Goal: Check status

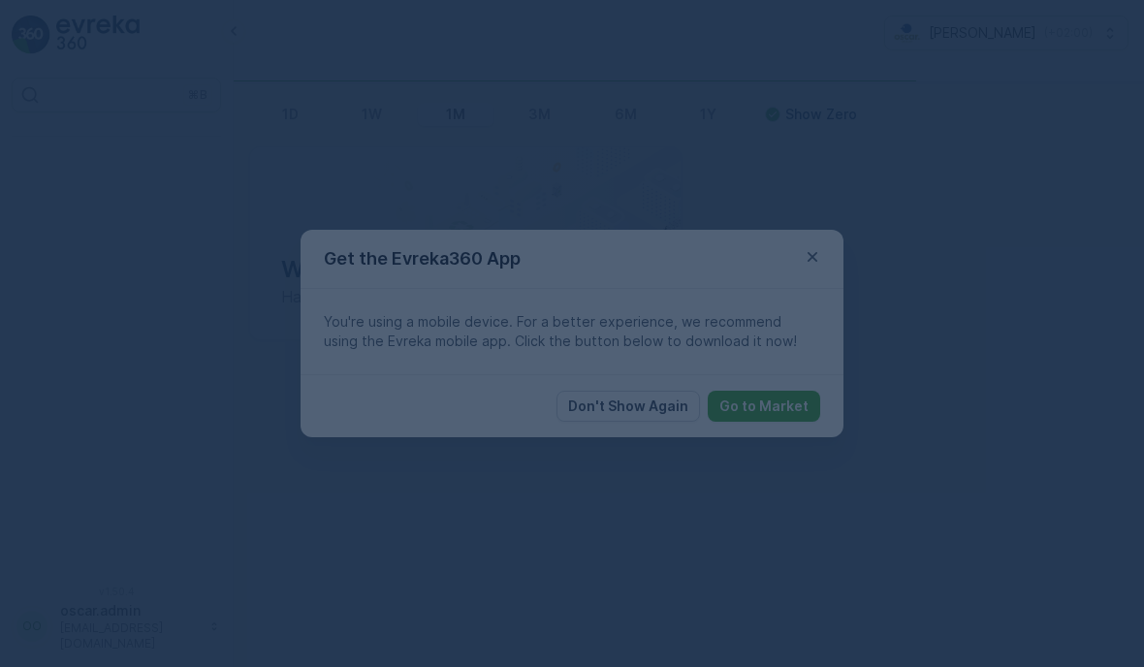
click at [808, 256] on div at bounding box center [572, 333] width 1144 height 667
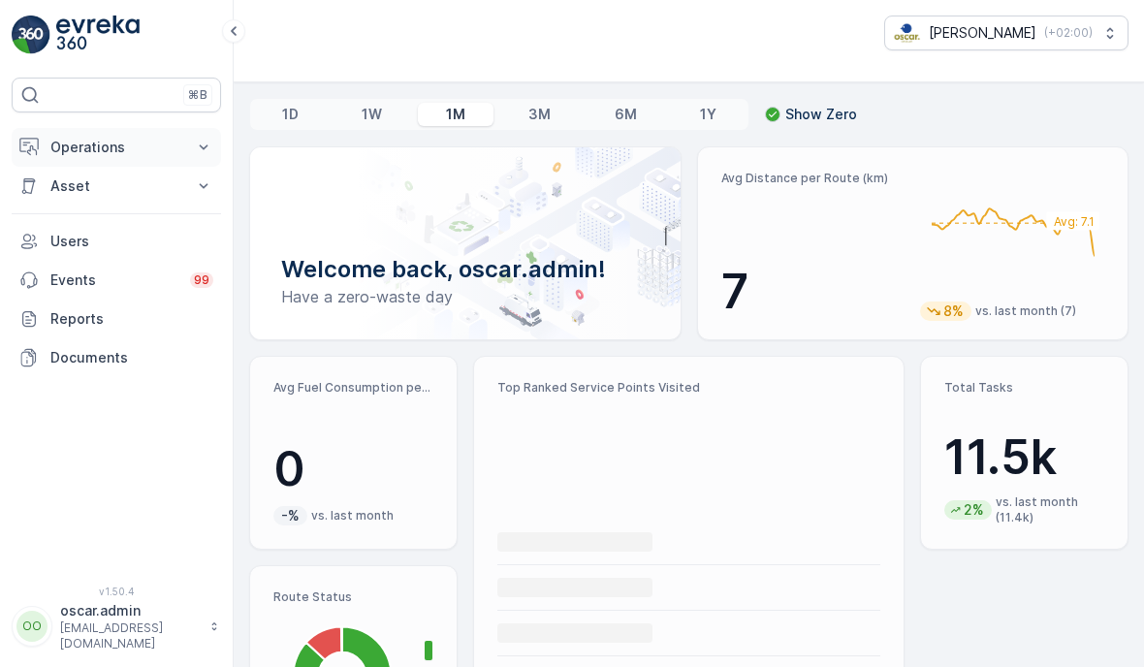
click at [158, 154] on p "Operations" at bounding box center [116, 147] width 132 height 19
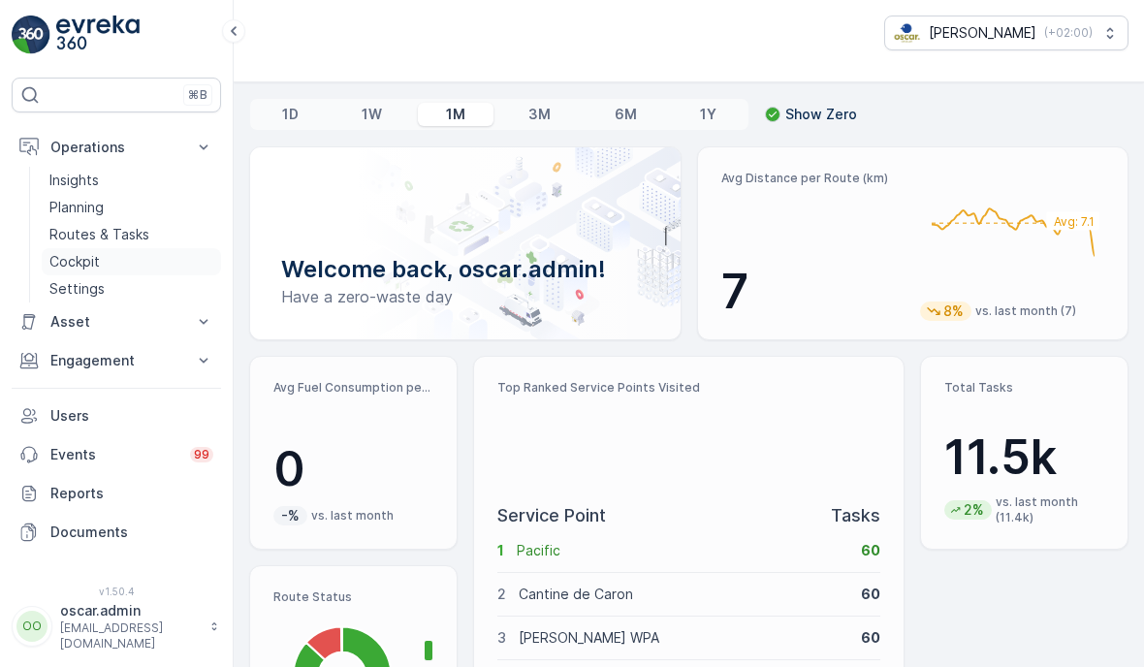
click at [77, 265] on p "Cockpit" at bounding box center [74, 261] width 50 height 19
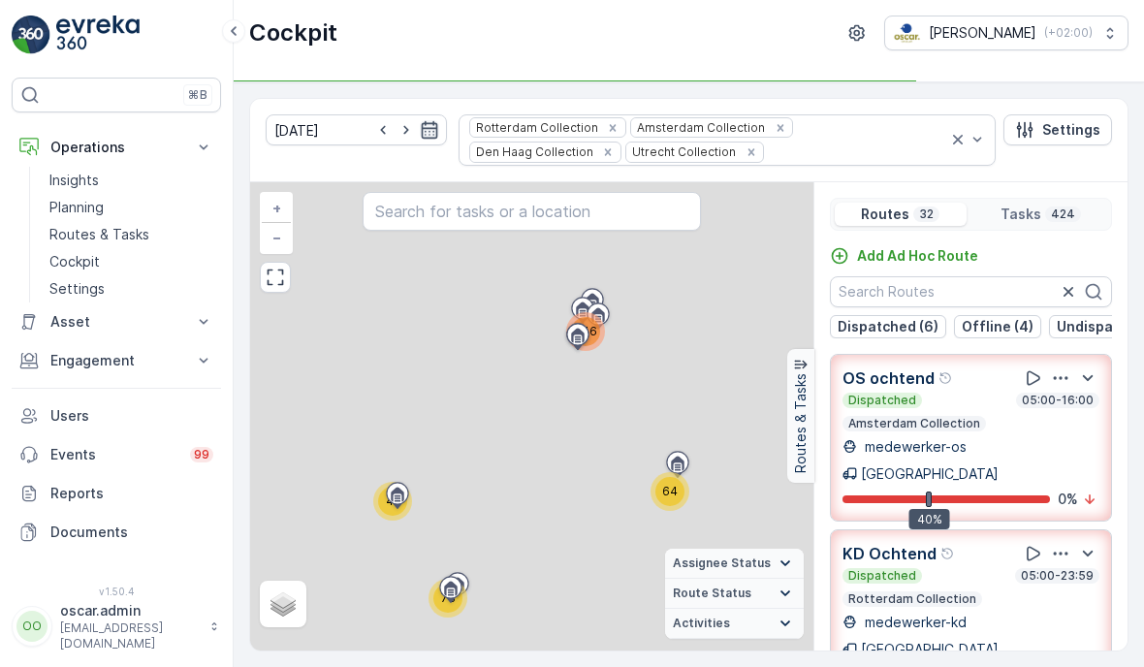
click at [420, 131] on icon "button" at bounding box center [429, 129] width 19 height 19
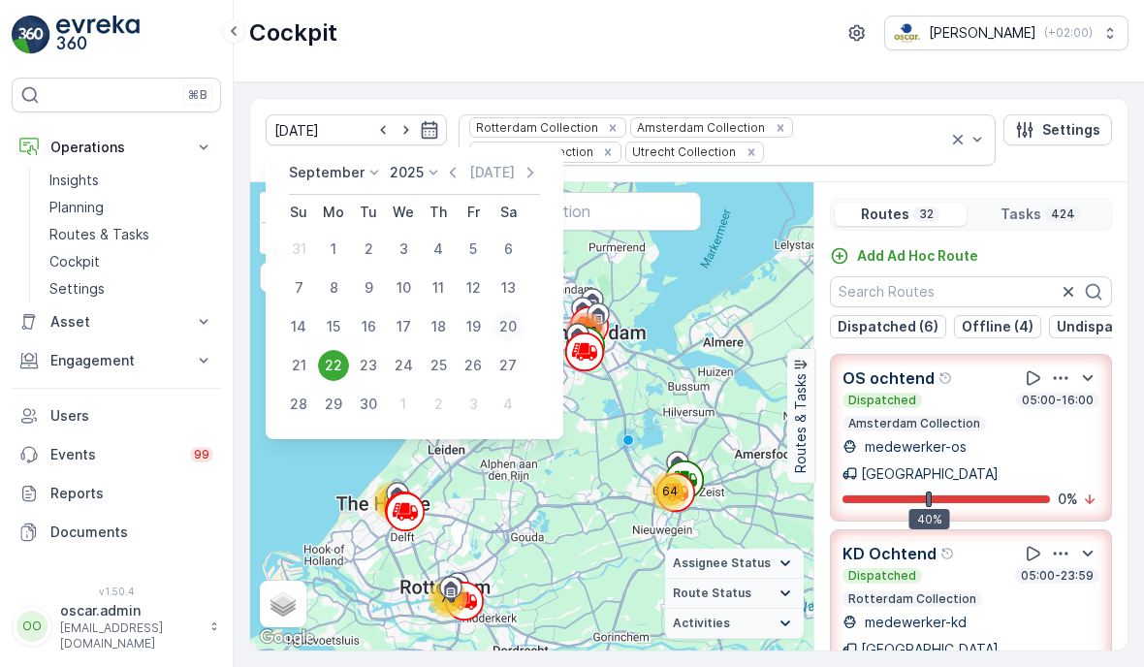
click at [514, 328] on div "20" at bounding box center [508, 326] width 31 height 31
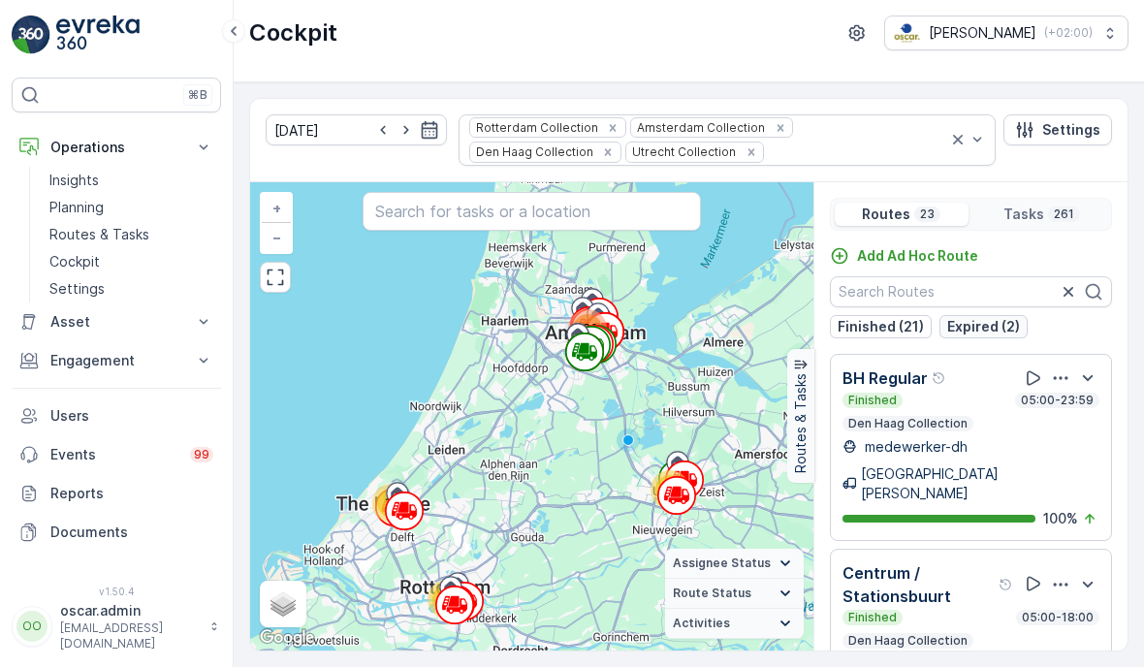
click at [981, 328] on p "Expired (2)" at bounding box center [983, 326] width 73 height 19
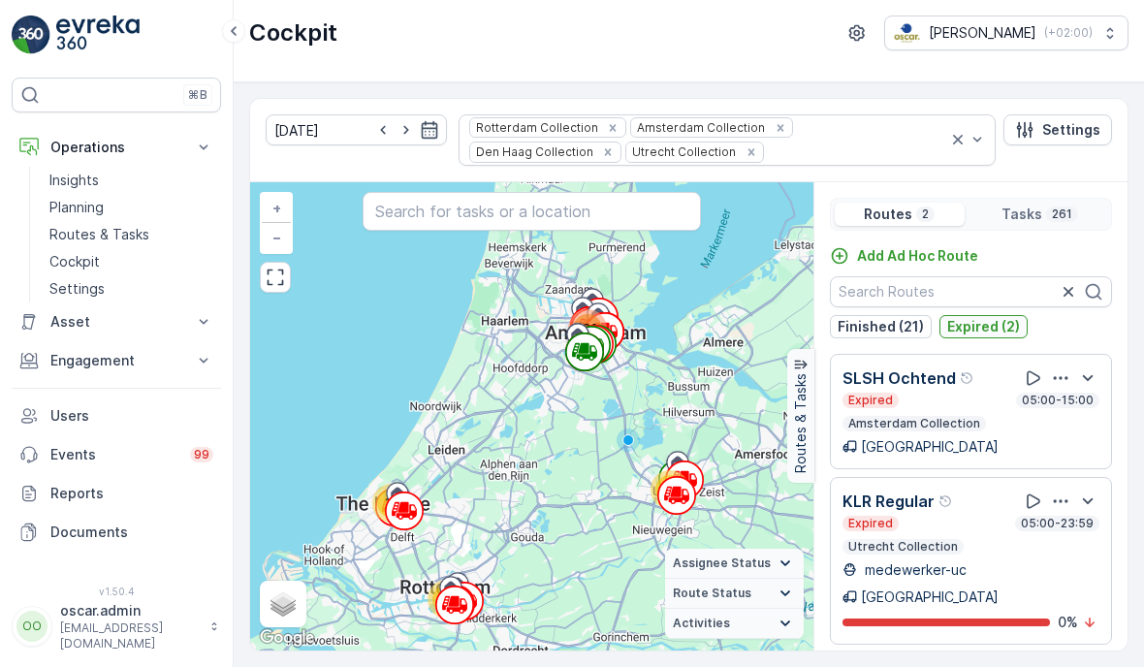
click at [984, 333] on p "Expired (2)" at bounding box center [983, 326] width 73 height 19
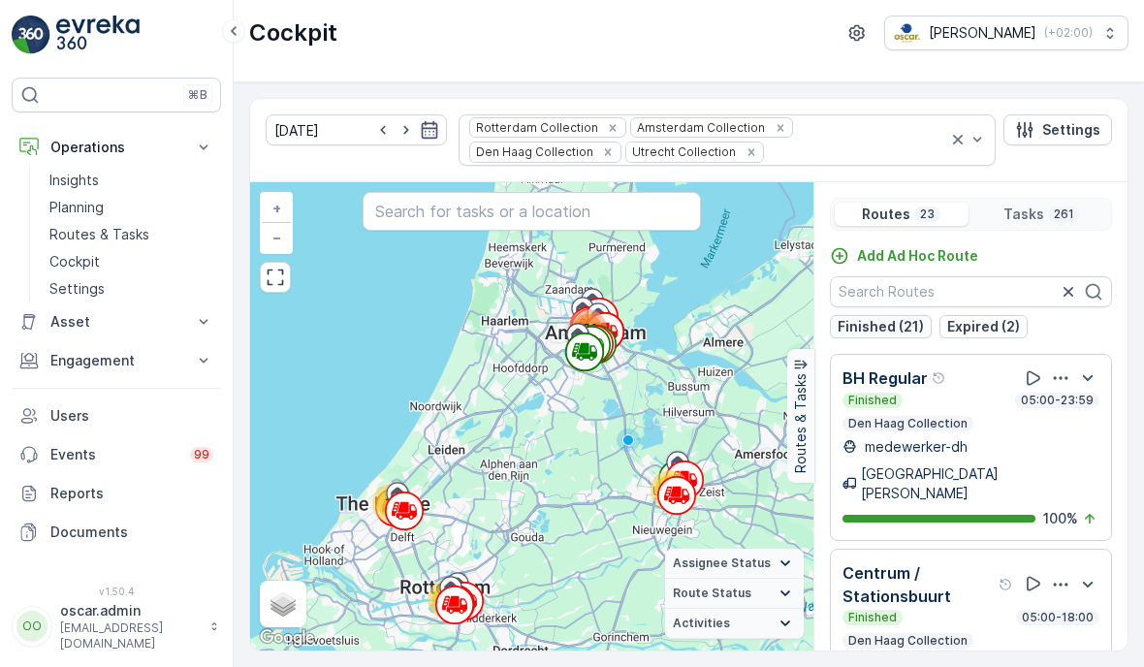
click at [884, 335] on button "Finished (21)" at bounding box center [881, 326] width 102 height 23
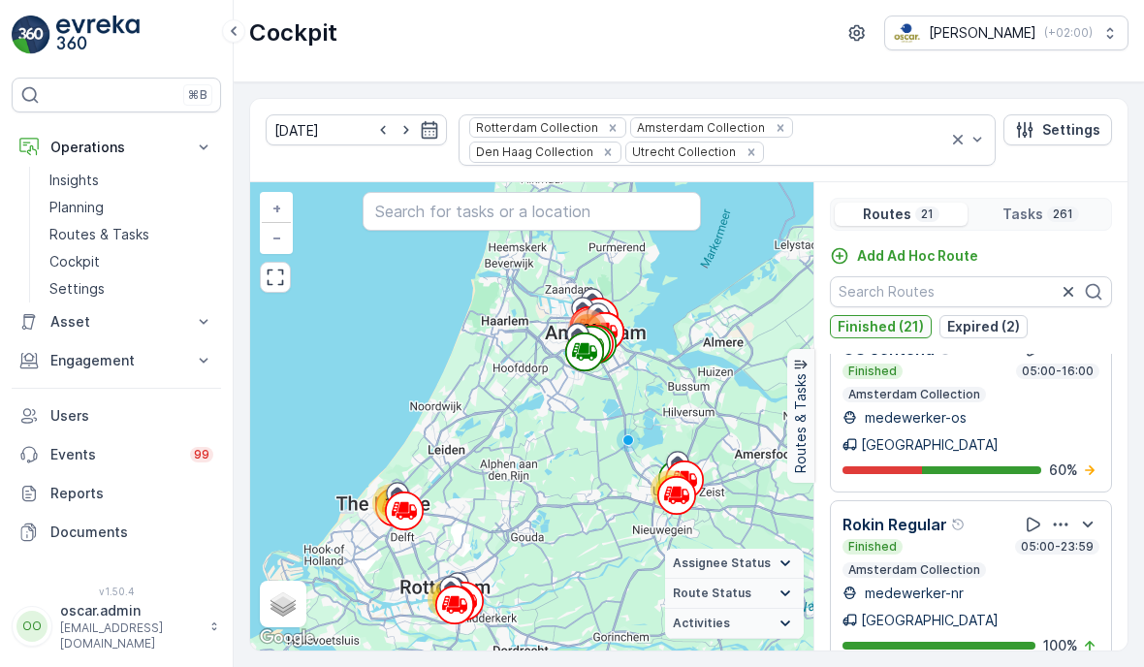
scroll to position [2744, 0]
click at [406, 143] on input "[DATE]" at bounding box center [356, 129] width 181 height 31
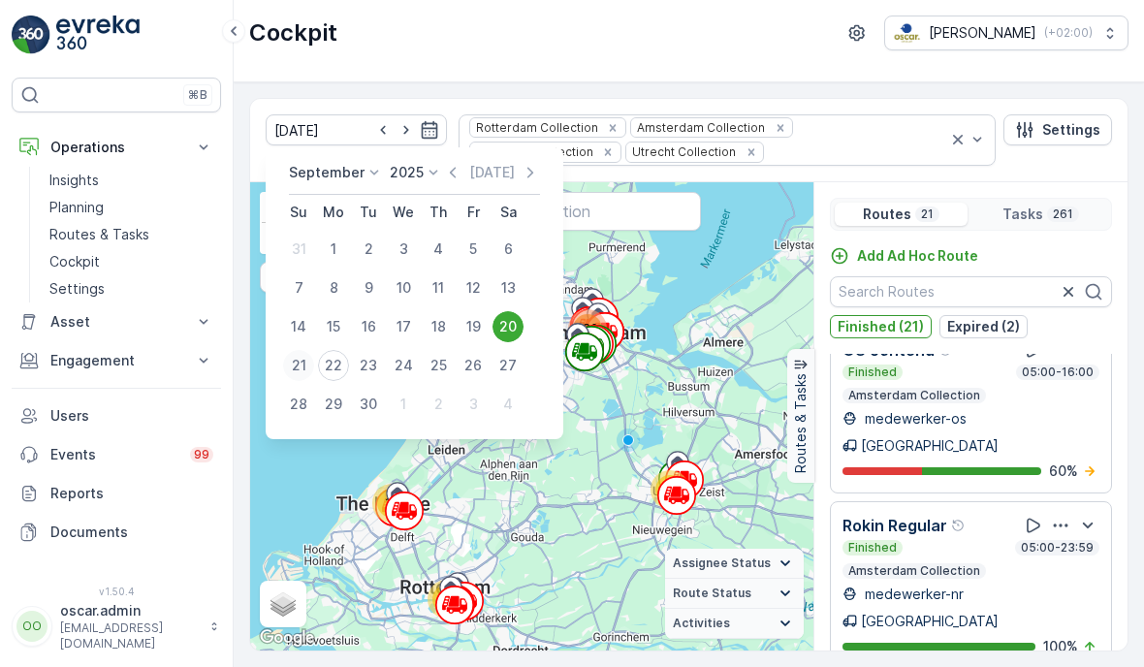
click at [296, 370] on div "21" at bounding box center [298, 365] width 31 height 31
type input "[DATE]"
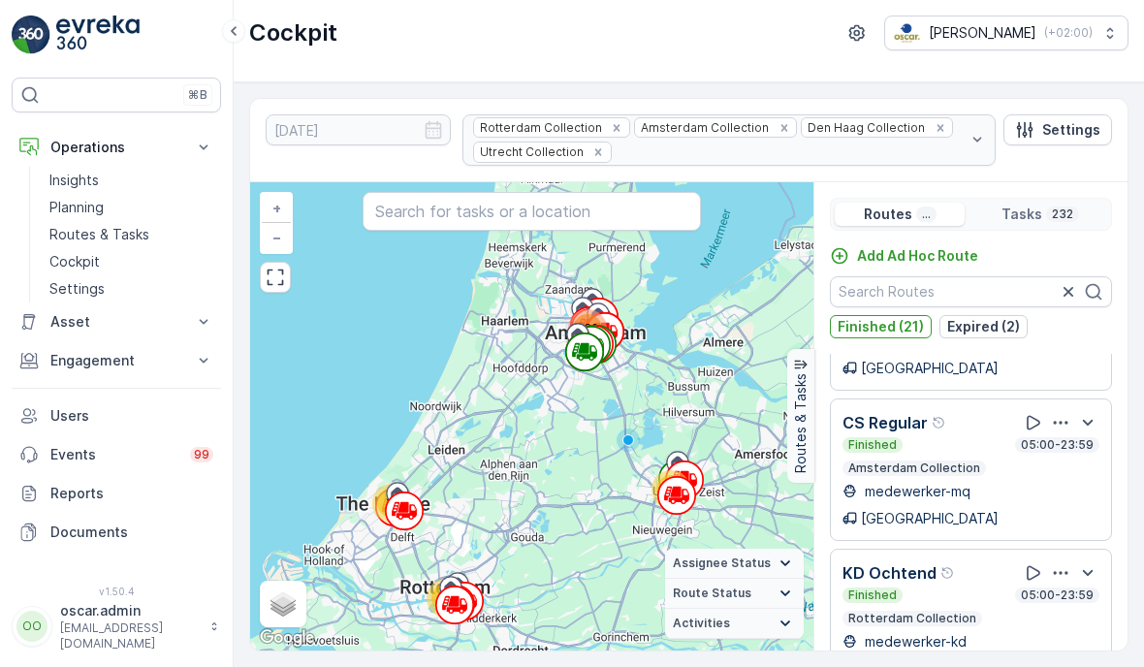
scroll to position [2215, 0]
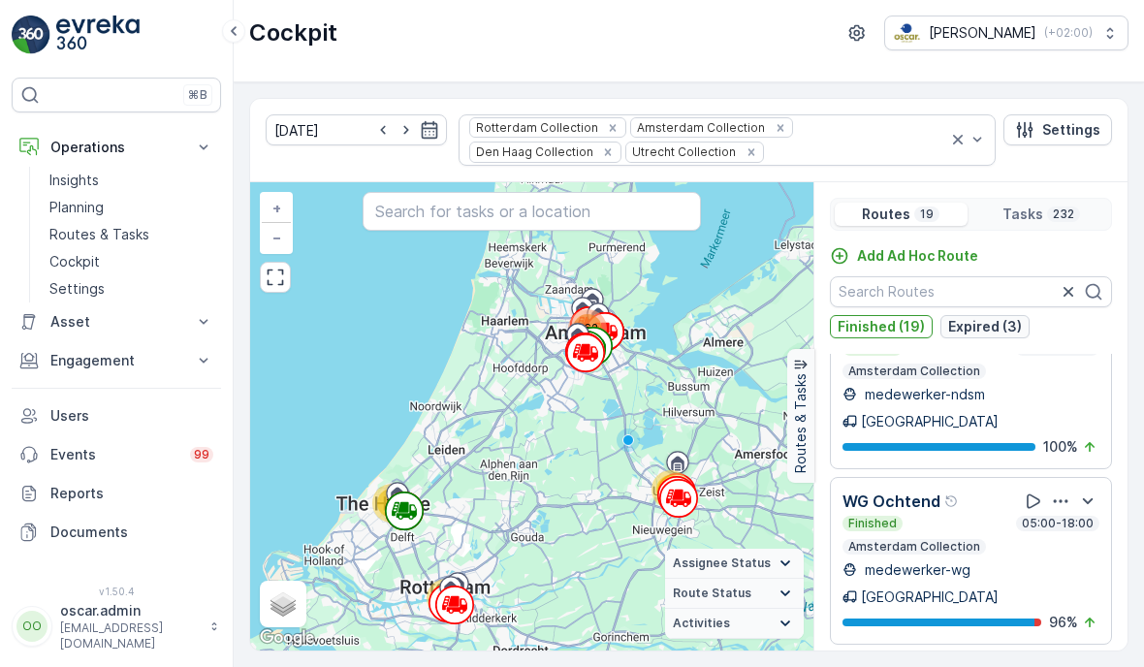
click at [988, 324] on p "Expired (3)" at bounding box center [985, 326] width 74 height 19
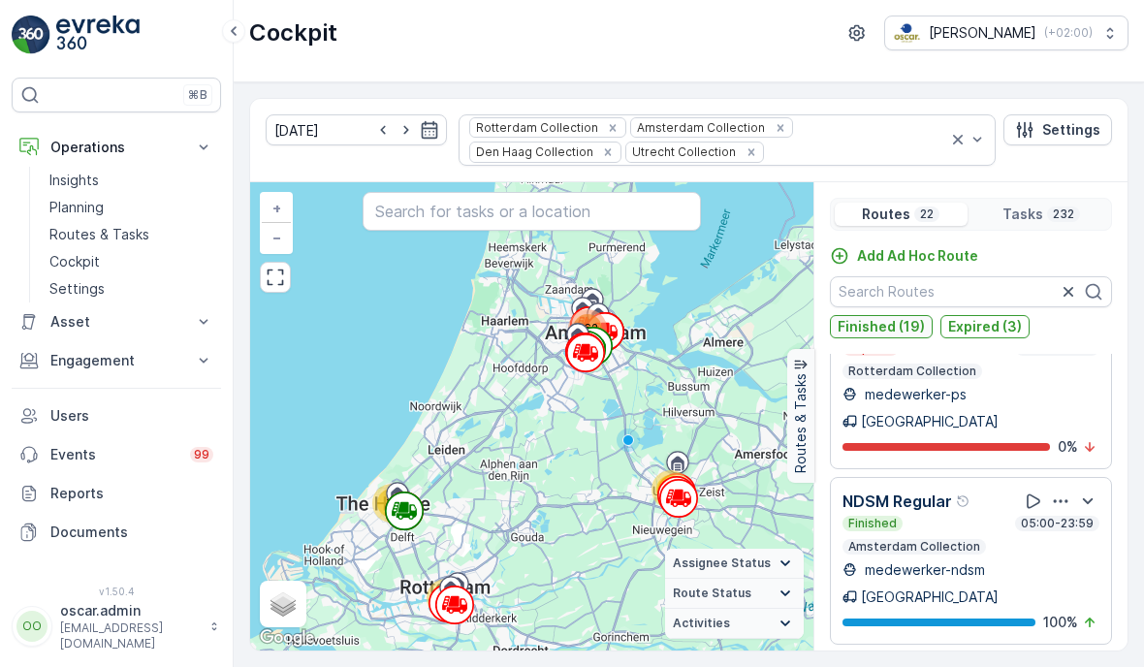
click at [874, 335] on button "Finished (19)" at bounding box center [881, 326] width 103 height 23
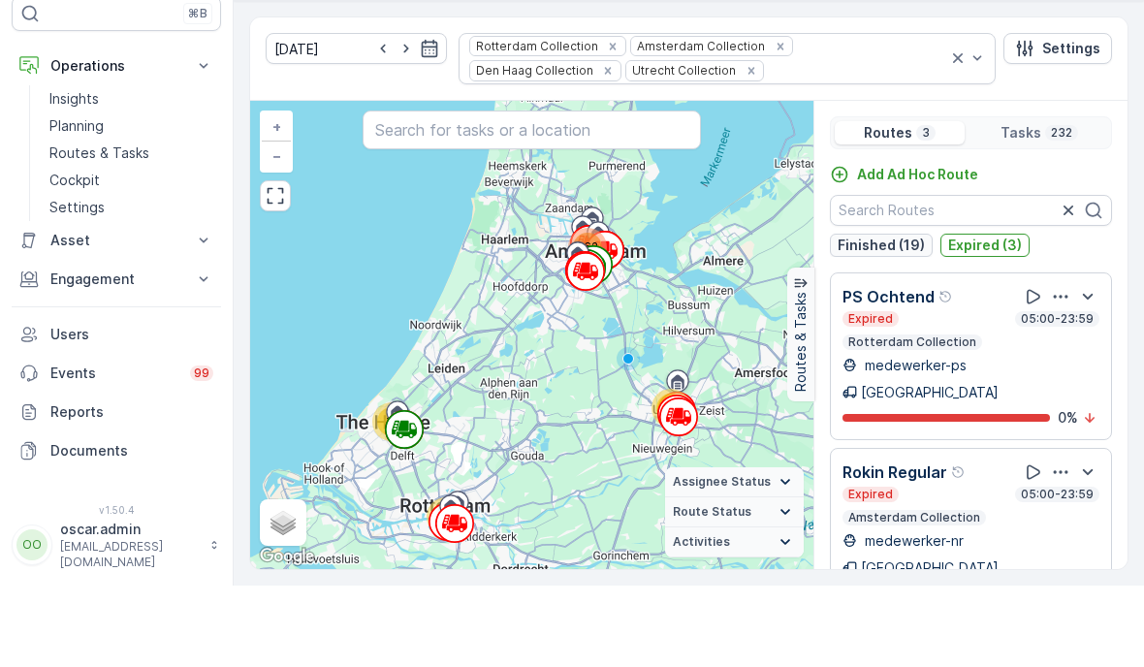
scroll to position [0, 0]
click at [974, 317] on p "Expired (3)" at bounding box center [985, 326] width 74 height 19
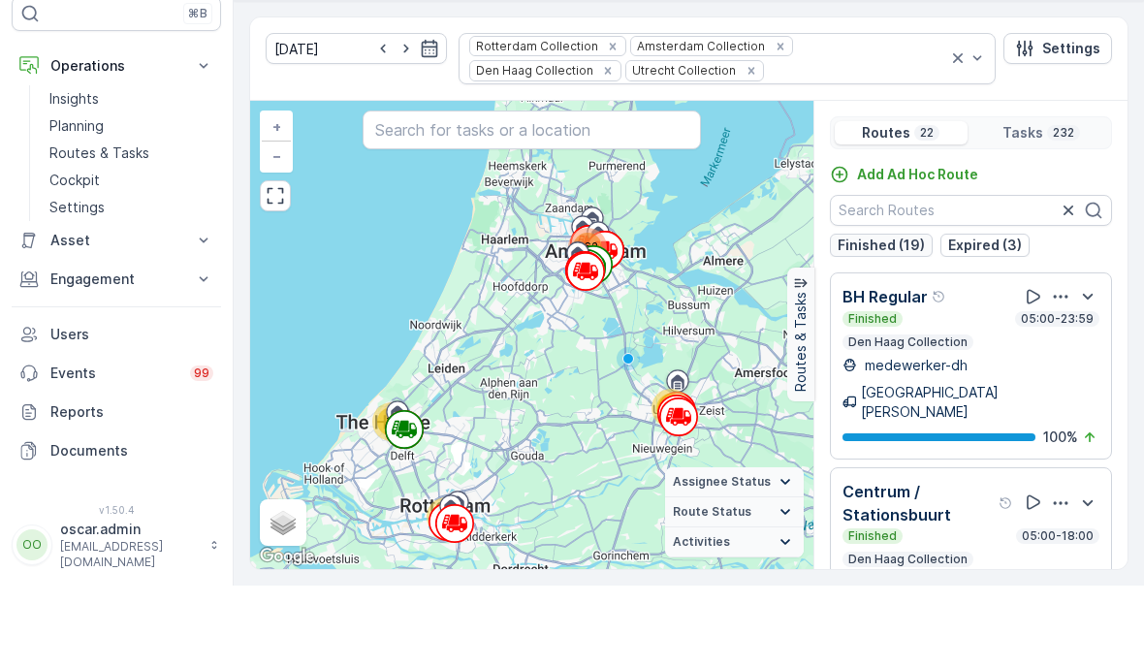
click at [891, 317] on p "Finished (19)" at bounding box center [881, 326] width 87 height 19
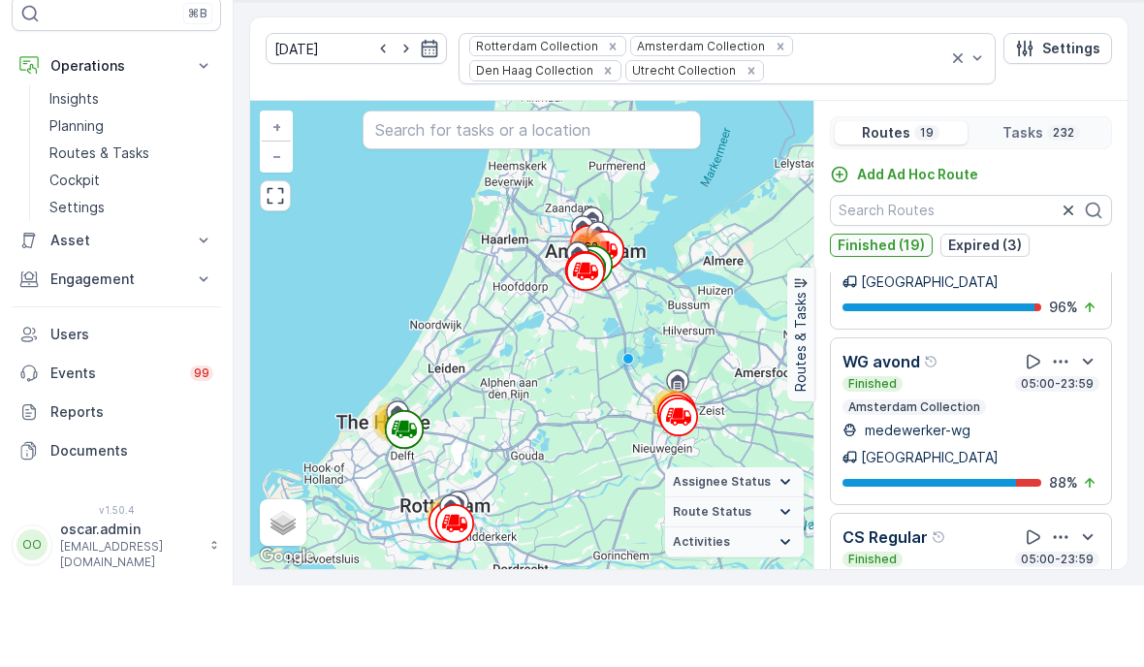
scroll to position [2447, 0]
